Goal: Task Accomplishment & Management: Use online tool/utility

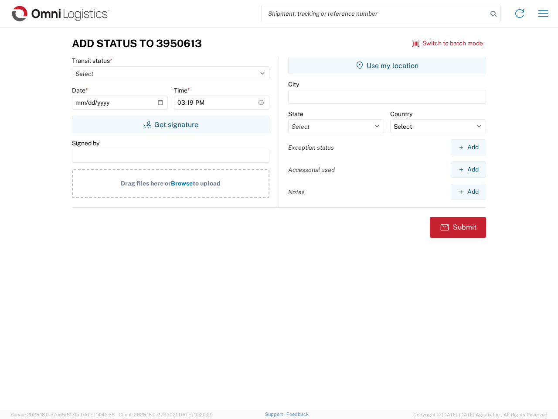
click at [375, 14] on input "search" at bounding box center [375, 13] width 226 height 17
click at [494, 14] on icon at bounding box center [494, 14] width 12 height 12
click at [520, 14] on icon at bounding box center [520, 14] width 14 height 14
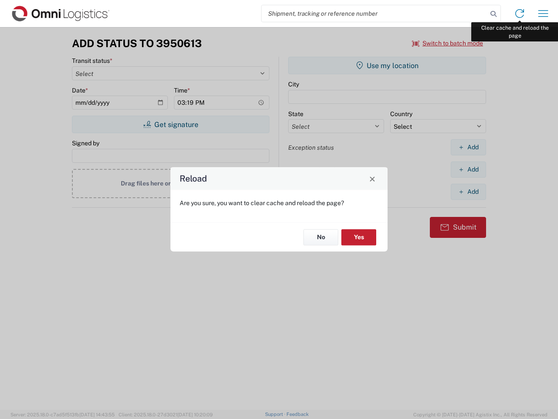
click at [544, 14] on div "Reload Are you sure, you want to clear cache and reload the page? No Yes" at bounding box center [279, 209] width 558 height 419
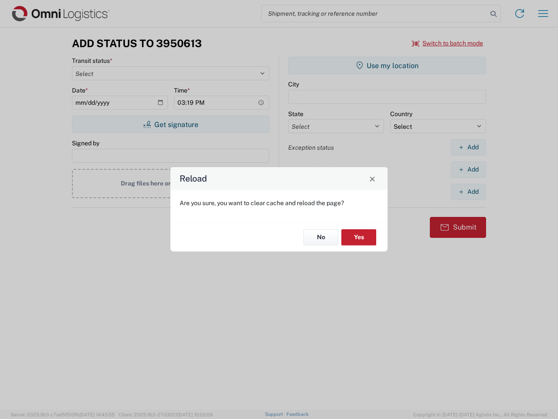
click at [448, 43] on div "Reload Are you sure, you want to clear cache and reload the page? No Yes" at bounding box center [279, 209] width 558 height 419
click at [171, 124] on div "Reload Are you sure, you want to clear cache and reload the page? No Yes" at bounding box center [279, 209] width 558 height 419
click at [387, 65] on div "Reload Are you sure, you want to clear cache and reload the page? No Yes" at bounding box center [279, 209] width 558 height 419
click at [468, 147] on div "Reload Are you sure, you want to clear cache and reload the page? No Yes" at bounding box center [279, 209] width 558 height 419
click at [468, 169] on div "Reload Are you sure, you want to clear cache and reload the page? No Yes" at bounding box center [279, 209] width 558 height 419
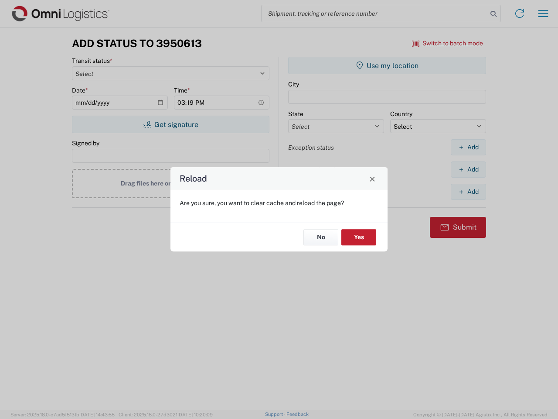
click at [468, 191] on div "Reload Are you sure, you want to clear cache and reload the page? No Yes" at bounding box center [279, 209] width 558 height 419
